Goal: Transaction & Acquisition: Obtain resource

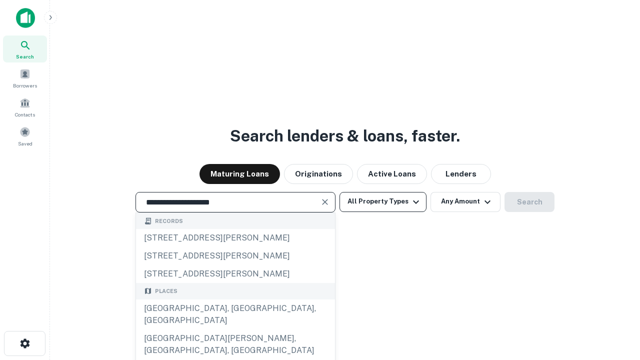
click at [235, 330] on div "[GEOGRAPHIC_DATA], [GEOGRAPHIC_DATA], [GEOGRAPHIC_DATA]" at bounding box center [235, 315] width 199 height 30
click at [383, 202] on button "All Property Types" at bounding box center [383, 202] width 87 height 20
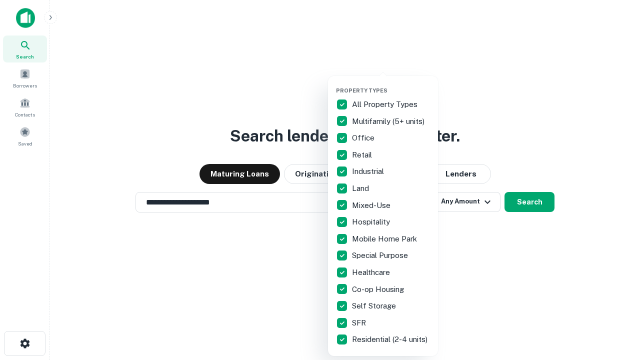
type input "**********"
click at [391, 84] on button "button" at bounding box center [391, 84] width 110 height 1
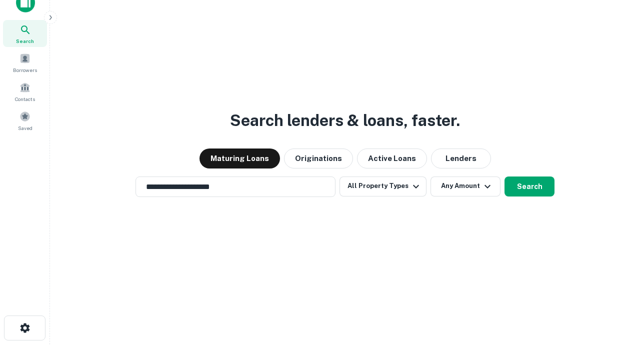
scroll to position [6, 121]
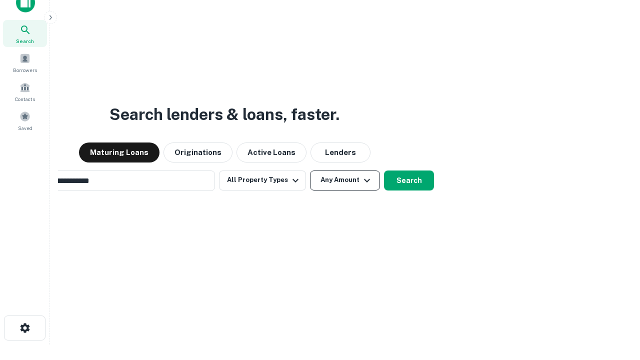
click at [310, 171] on button "Any Amount" at bounding box center [345, 181] width 70 height 20
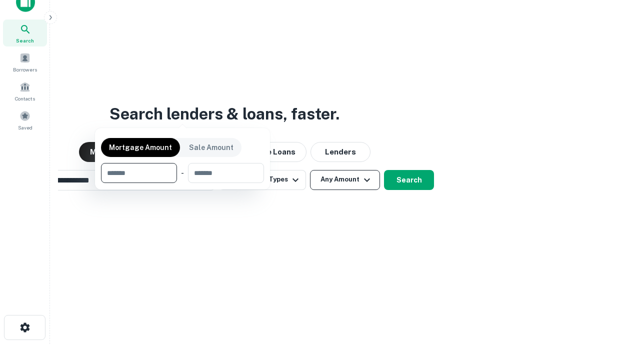
scroll to position [72, 283]
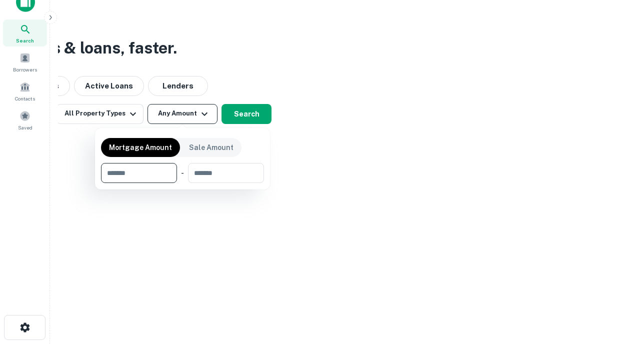
type input "*******"
click at [183, 183] on button "button" at bounding box center [182, 183] width 163 height 1
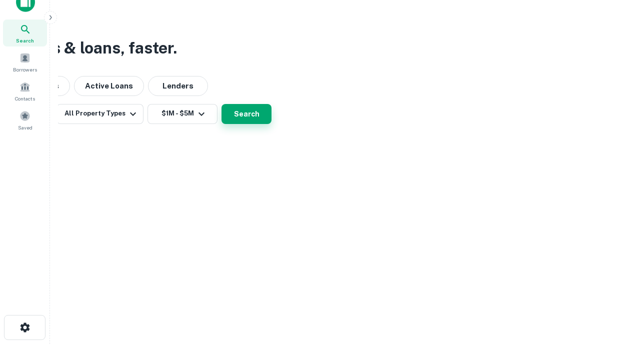
click at [272, 124] on button "Search" at bounding box center [247, 114] width 50 height 20
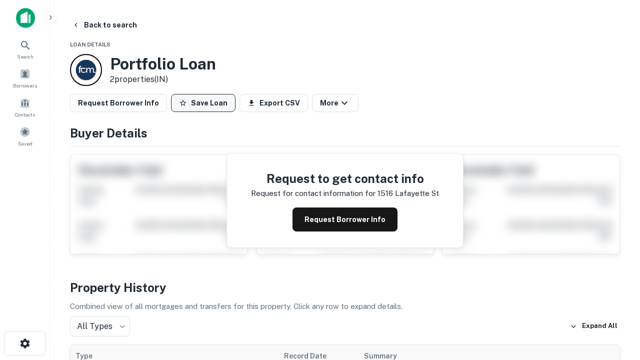
click at [203, 103] on button "Save Loan" at bounding box center [203, 103] width 65 height 18
